Goal: Information Seeking & Learning: Check status

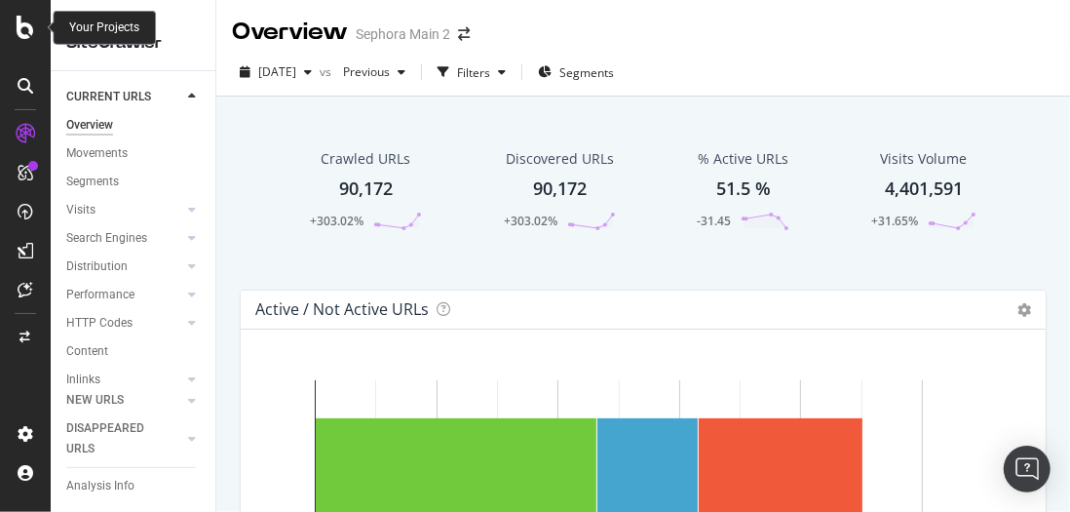
click at [22, 34] on icon at bounding box center [26, 27] width 18 height 23
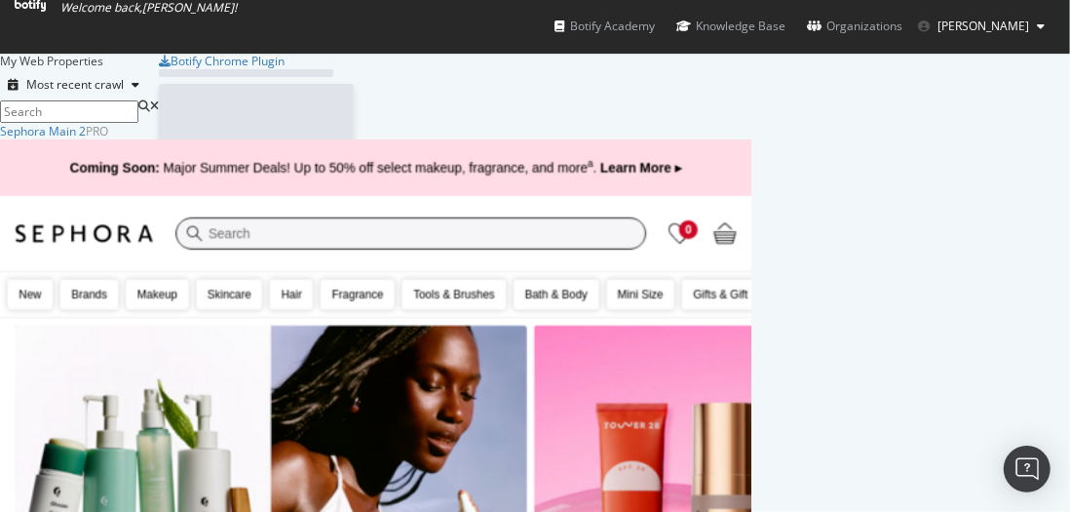
scroll to position [497, 1041]
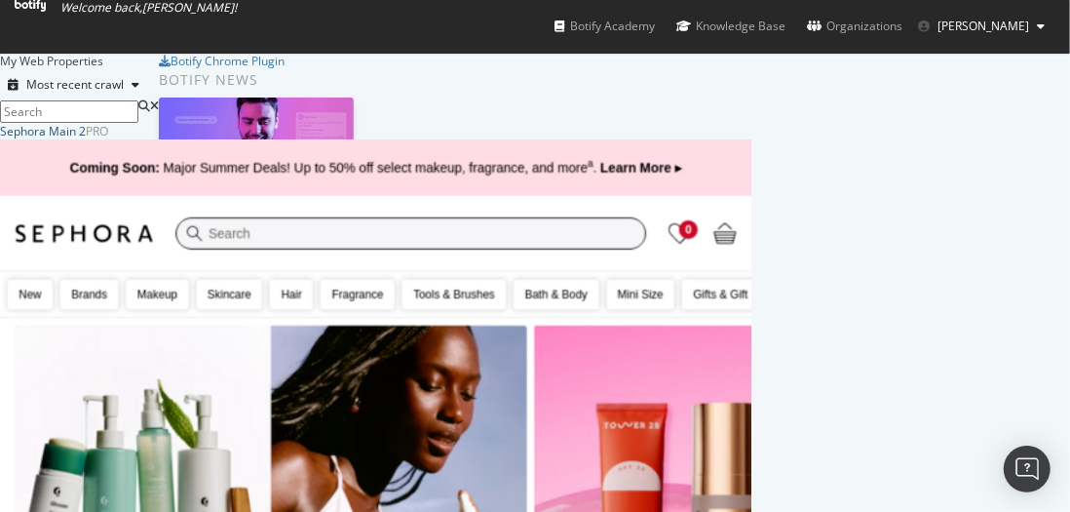
click at [86, 139] on div "Sephora Main 2" at bounding box center [43, 131] width 86 height 17
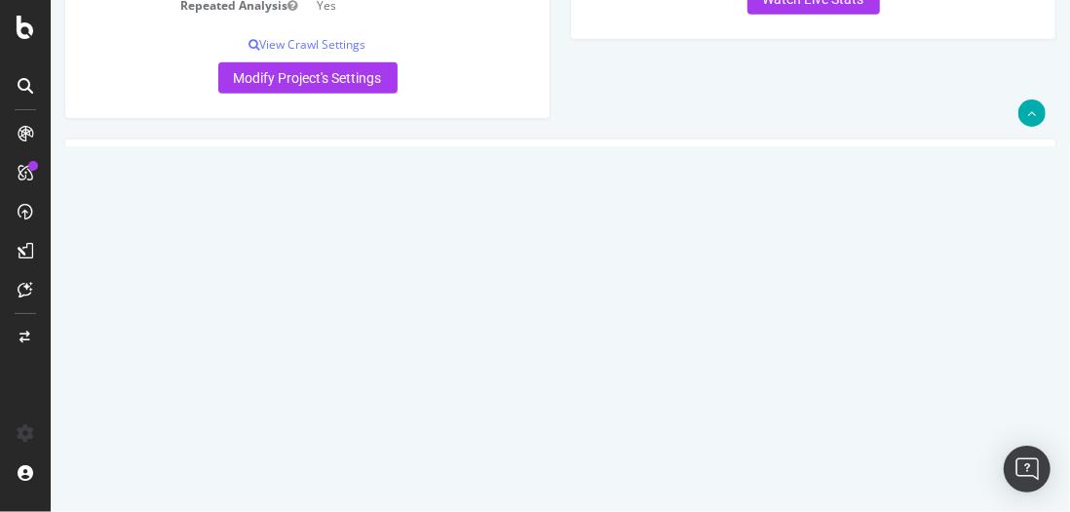
scroll to position [566, 0]
